Goal: Obtain resource: Obtain resource

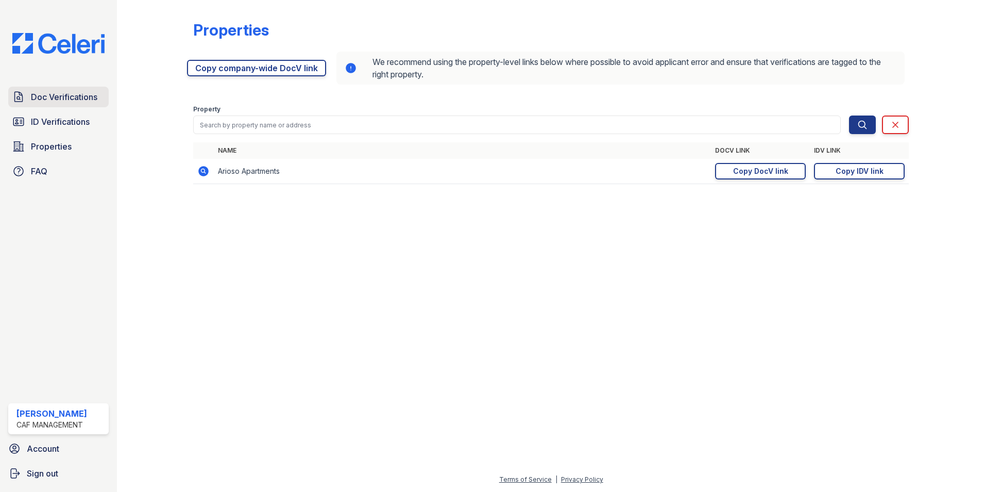
click at [73, 95] on span "Doc Verifications" at bounding box center [64, 97] width 66 height 12
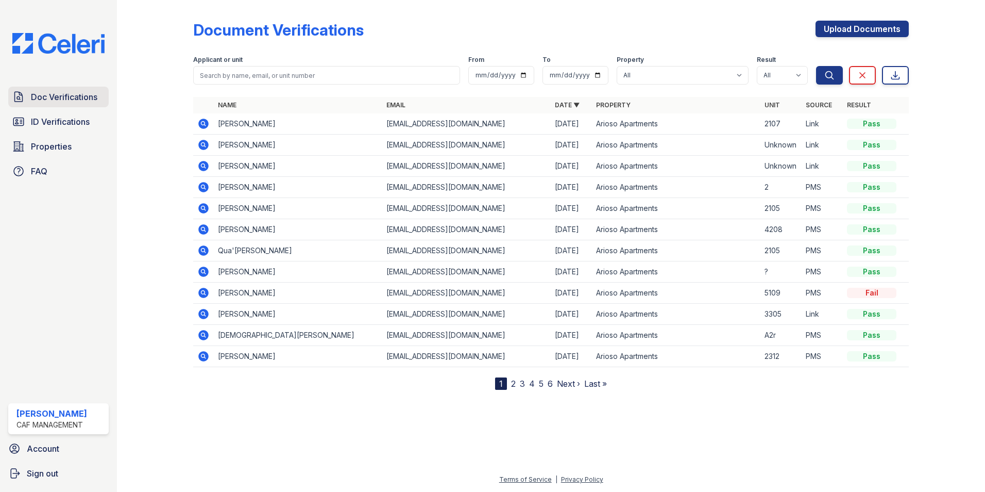
click at [81, 95] on span "Doc Verifications" at bounding box center [64, 97] width 66 height 12
click at [201, 120] on icon at bounding box center [203, 123] width 10 height 10
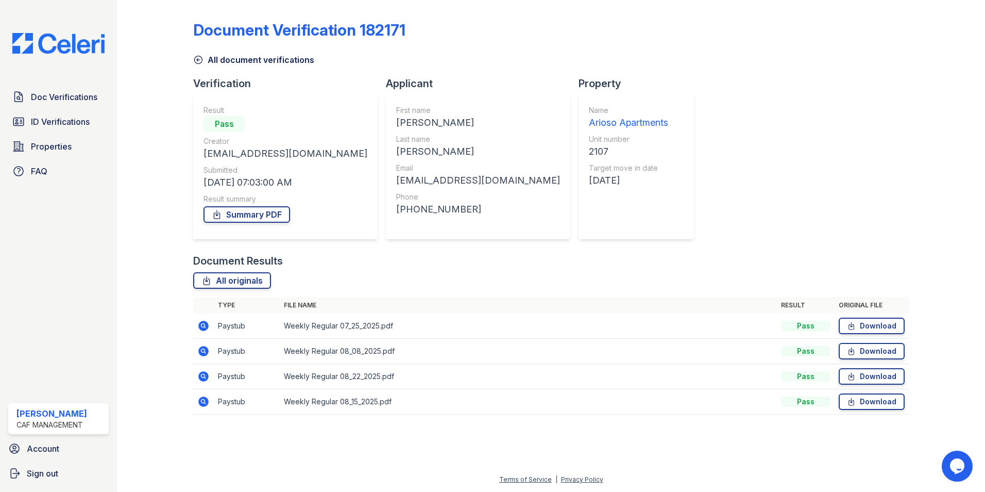
click at [205, 323] on icon at bounding box center [203, 325] width 10 height 10
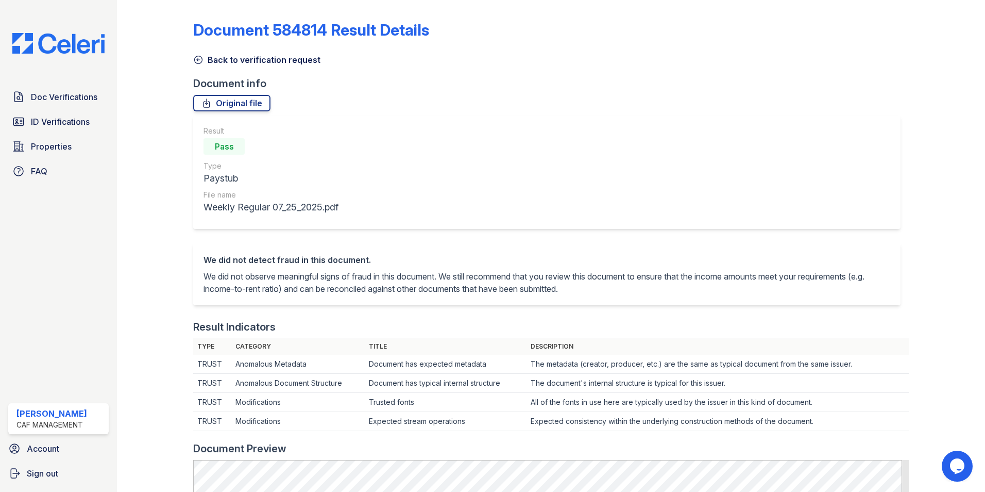
click at [198, 58] on icon at bounding box center [198, 60] width 10 height 10
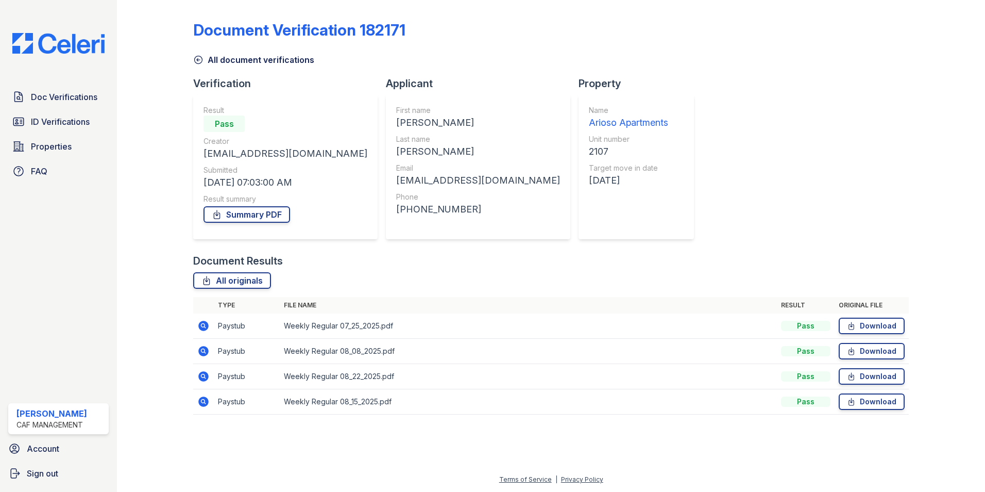
click at [201, 375] on icon at bounding box center [203, 376] width 12 height 12
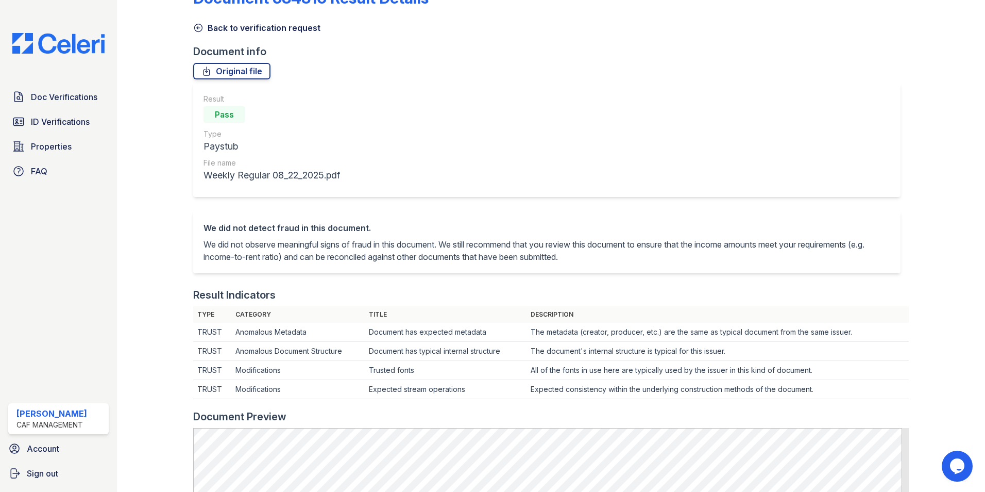
scroll to position [31, 0]
click at [195, 31] on icon at bounding box center [198, 29] width 10 height 10
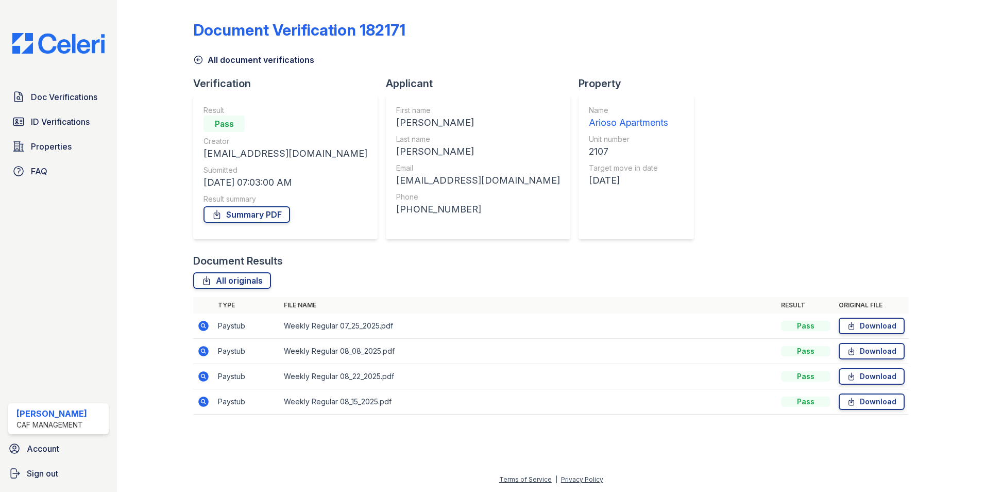
click at [201, 400] on icon at bounding box center [203, 401] width 12 height 12
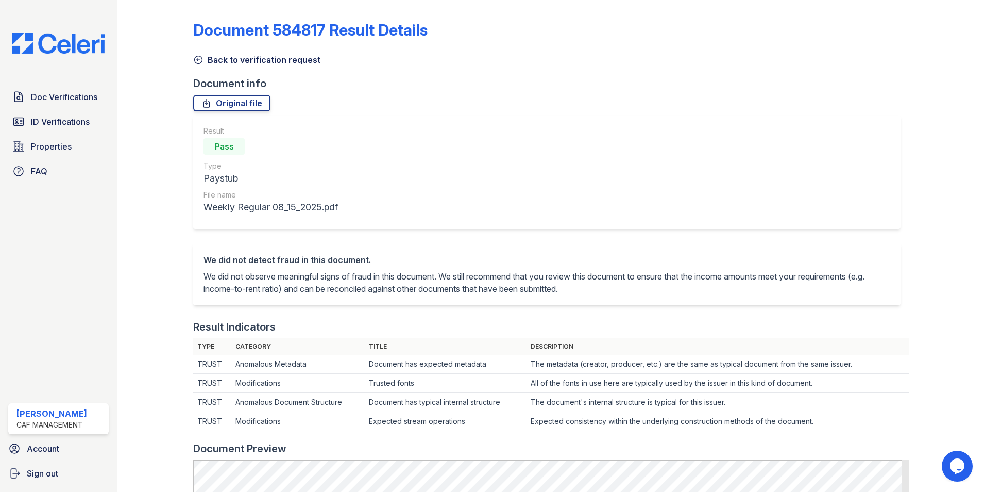
click at [198, 54] on link "Back to verification request" at bounding box center [256, 60] width 127 height 12
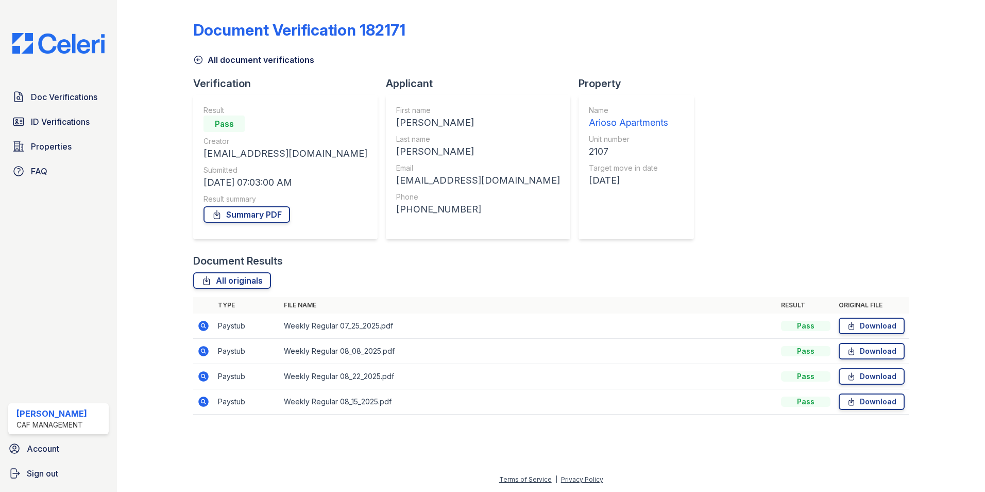
click at [203, 327] on icon at bounding box center [203, 325] width 10 height 10
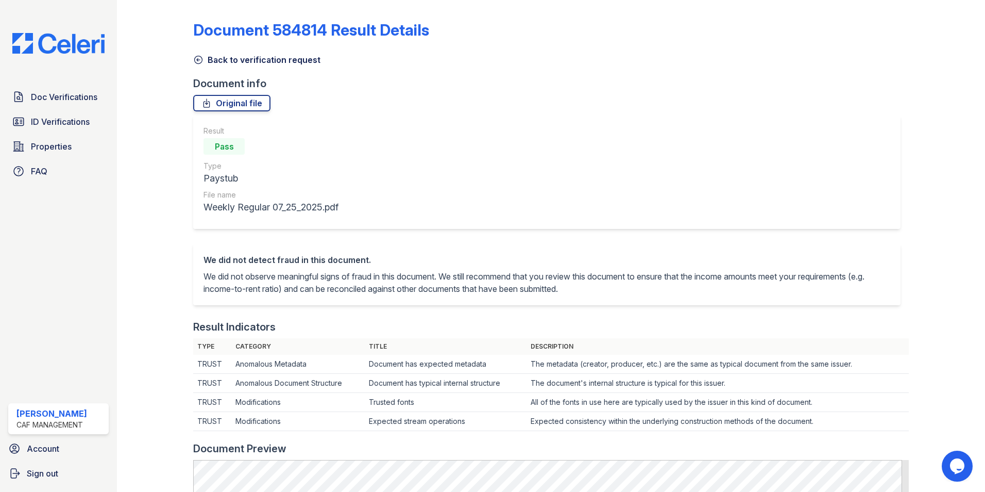
click at [194, 62] on icon at bounding box center [198, 60] width 10 height 10
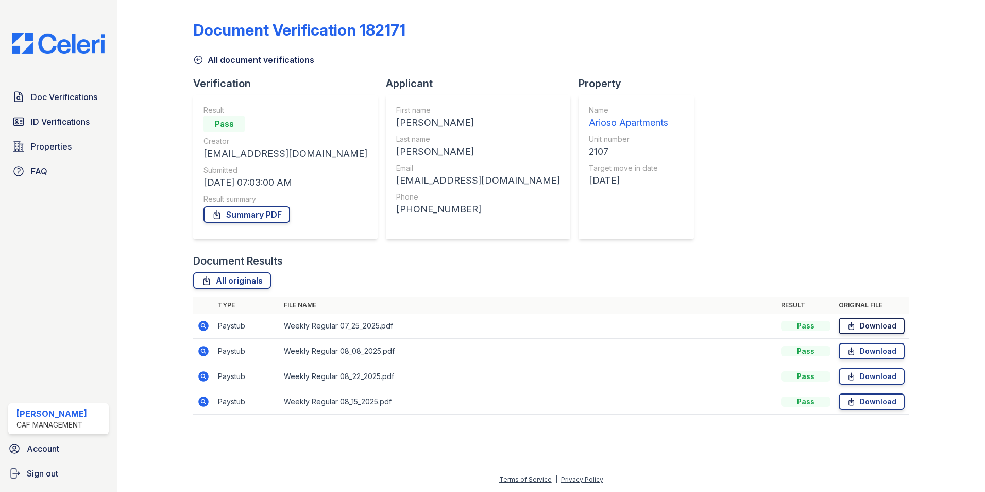
click at [867, 321] on link "Download" at bounding box center [872, 325] width 66 height 16
click at [865, 347] on link "Download" at bounding box center [872, 351] width 66 height 16
click at [872, 376] on link "Download" at bounding box center [872, 376] width 66 height 16
click at [876, 405] on link "Download" at bounding box center [872, 401] width 66 height 16
click at [48, 116] on span "ID Verifications" at bounding box center [60, 121] width 59 height 12
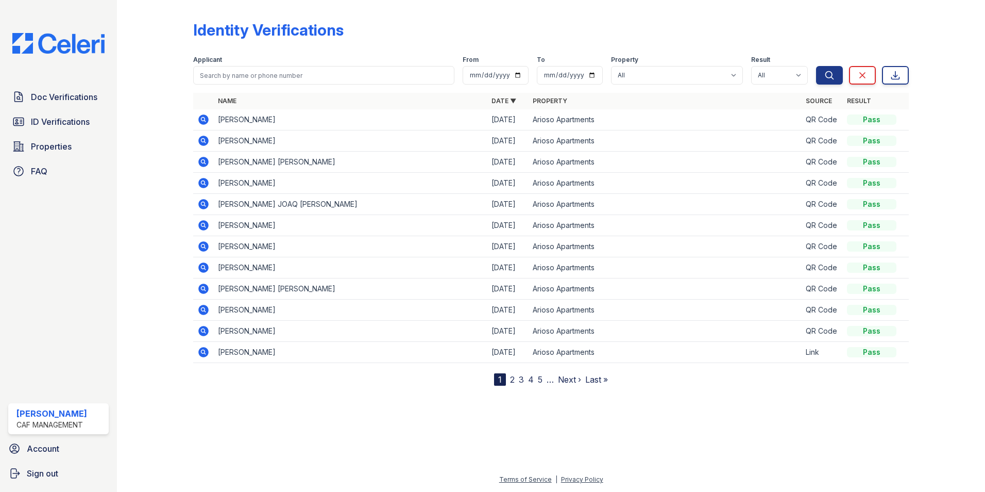
click at [511, 382] on link "2" at bounding box center [512, 379] width 5 height 10
click at [545, 378] on link "3" at bounding box center [543, 379] width 5 height 10
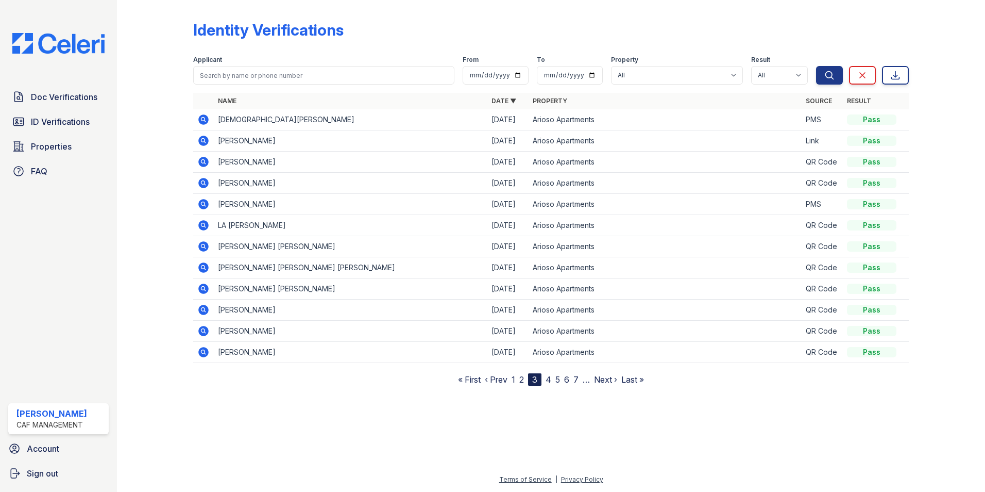
click at [547, 379] on nav "« First ‹ Prev 1 2 3 4 5 6 7 … Next › Last »" at bounding box center [551, 379] width 186 height 12
click at [550, 380] on link "4" at bounding box center [549, 379] width 6 height 10
click at [555, 377] on link "5" at bounding box center [553, 379] width 5 height 10
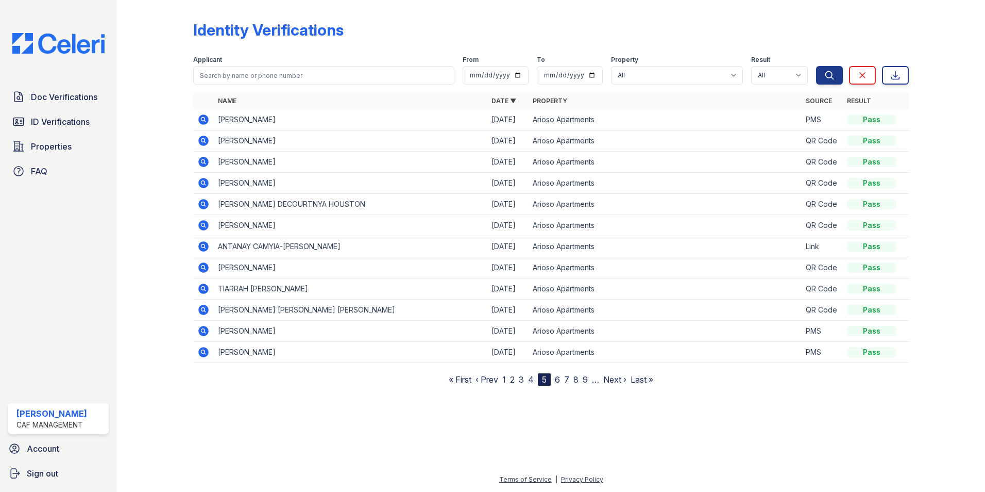
click at [504, 377] on link "1" at bounding box center [504, 379] width 4 height 10
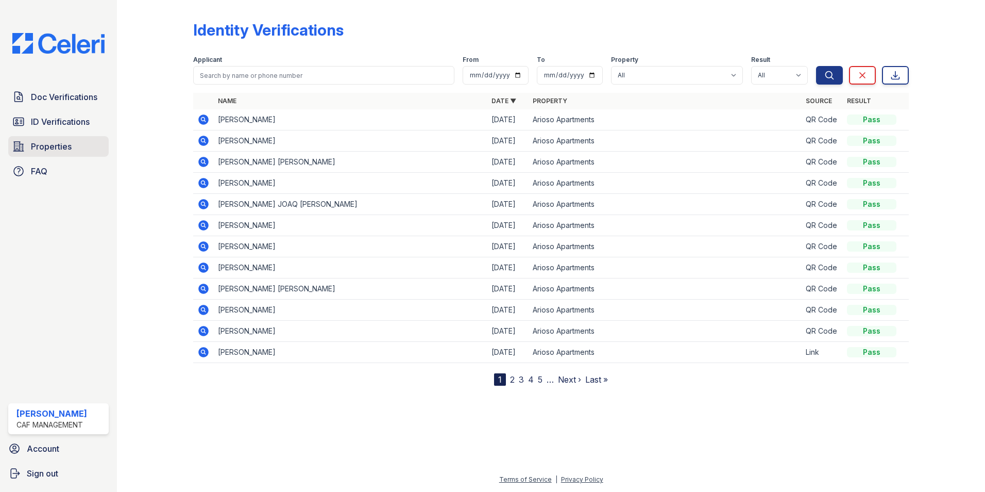
click at [46, 143] on span "Properties" at bounding box center [51, 146] width 41 height 12
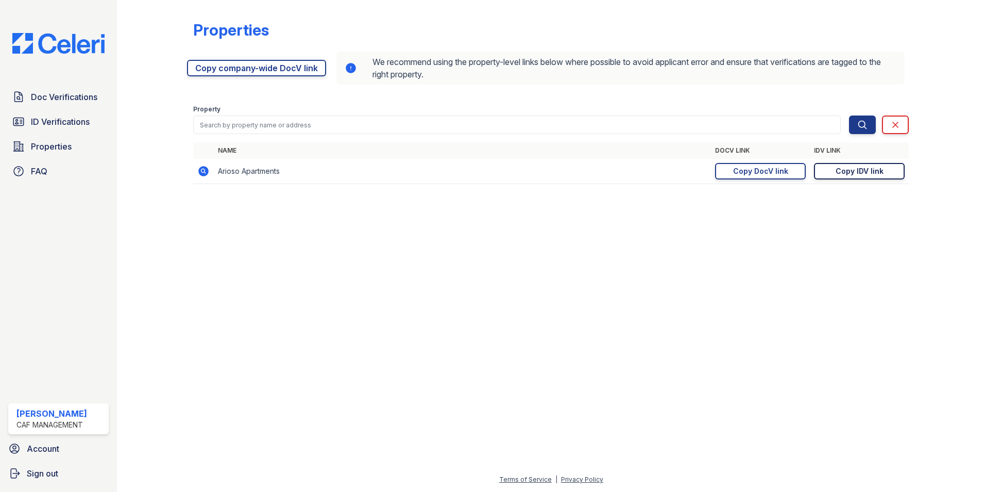
click at [851, 170] on div "Copy IDV link" at bounding box center [860, 171] width 48 height 10
